Goal: Find specific page/section: Find specific page/section

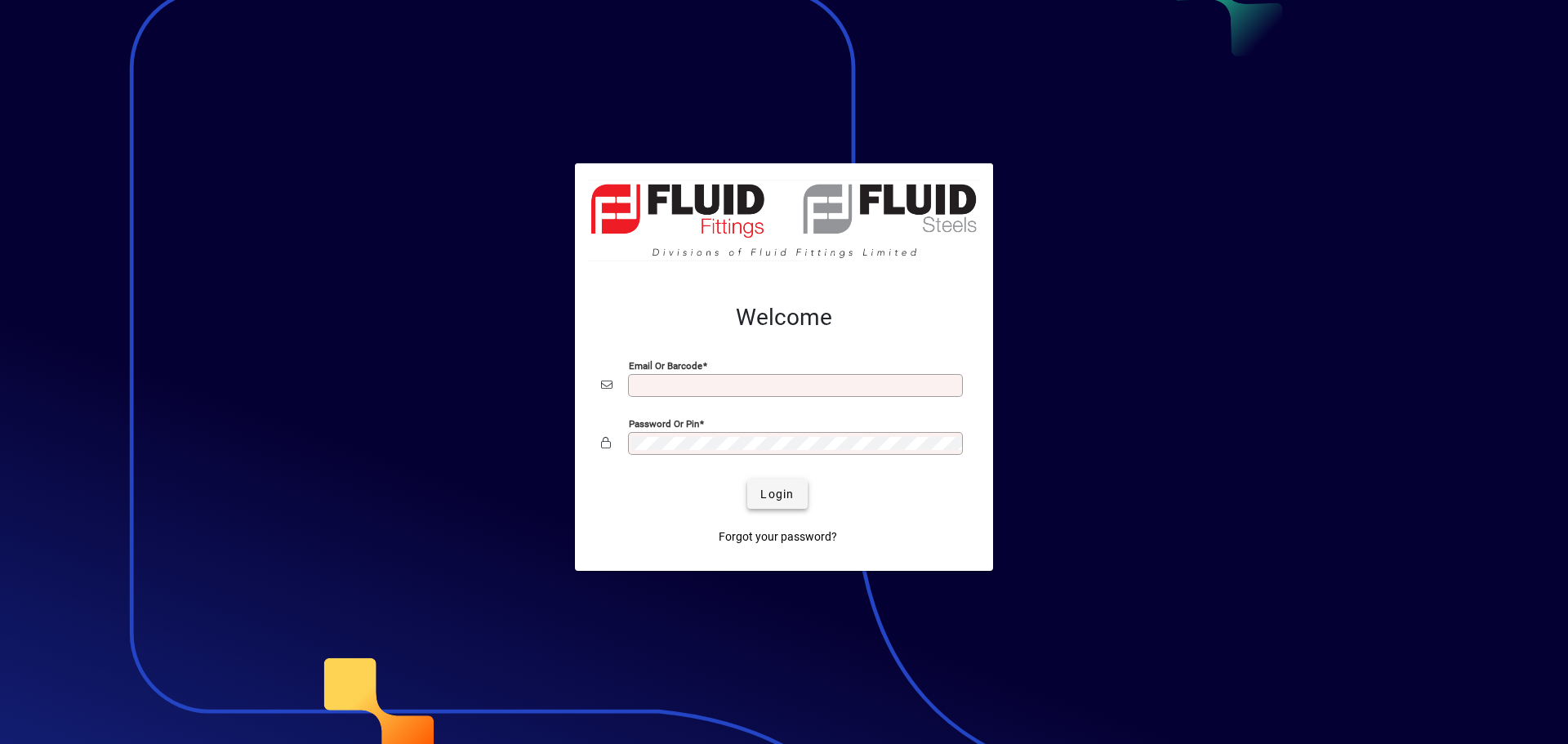
type input "**********"
click at [779, 495] on span "Login" at bounding box center [777, 494] width 34 height 17
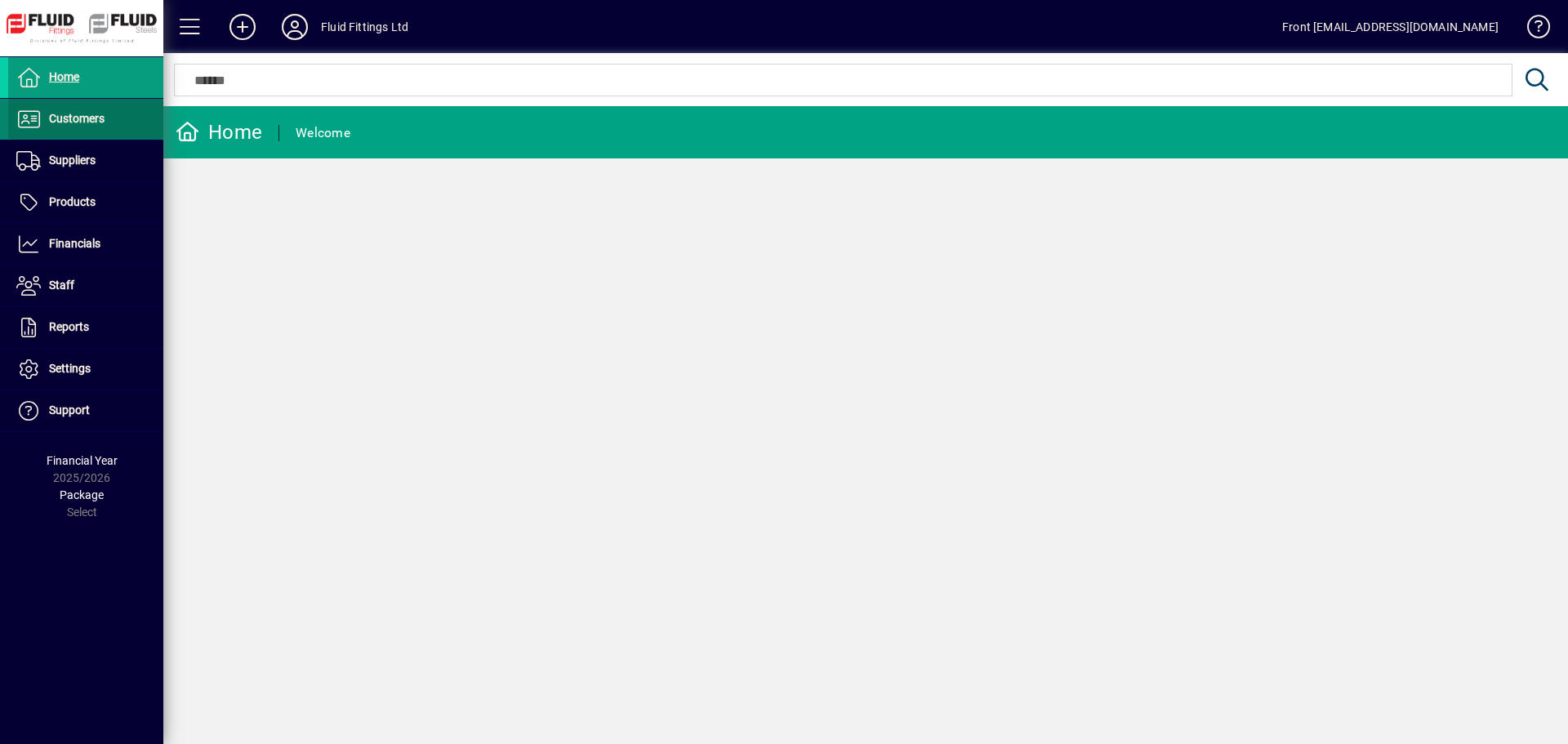
click at [77, 114] on span "Customers" at bounding box center [76, 119] width 56 height 13
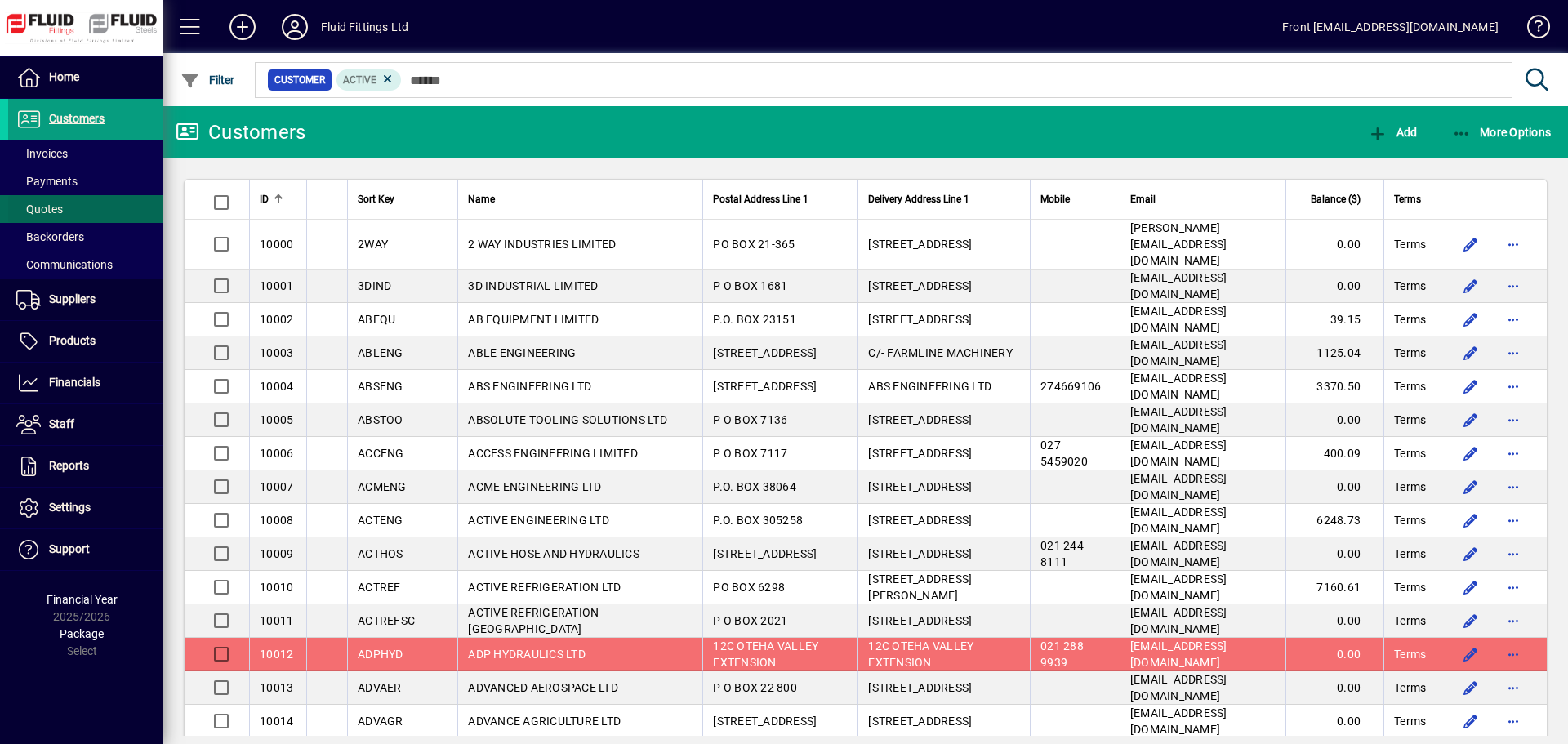
click at [51, 203] on span "Quotes" at bounding box center [39, 209] width 46 height 13
